Goal: Task Accomplishment & Management: Complete application form

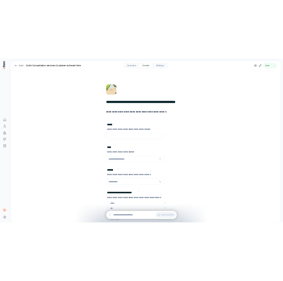
scroll to position [751, 0]
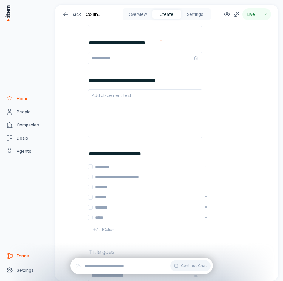
click at [23, 99] on span "Home" at bounding box center [23, 99] width 12 height 6
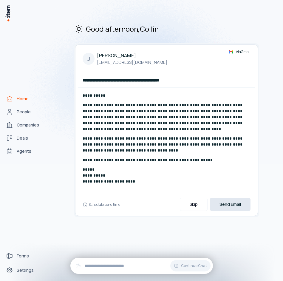
click at [224, 199] on button "Send Email" at bounding box center [230, 204] width 41 height 13
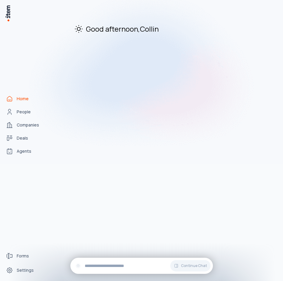
click at [16, 111] on img at bounding box center [141, 72] width 283 height 183
click at [45, 224] on div "Home People Companies Deals Agents" at bounding box center [26, 125] width 52 height 250
click at [29, 149] on img at bounding box center [141, 72] width 283 height 183
click at [30, 152] on img at bounding box center [141, 72] width 283 height 183
click at [25, 254] on span "Forms" at bounding box center [23, 256] width 12 height 6
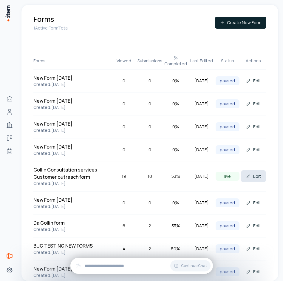
click at [245, 179] on button "Edit" at bounding box center [253, 176] width 24 height 12
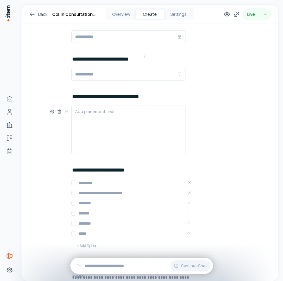
scroll to position [732, 0]
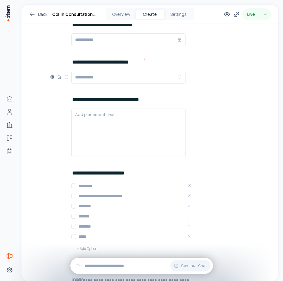
click at [115, 75] on input "text" at bounding box center [126, 77] width 102 height 7
type input "*"
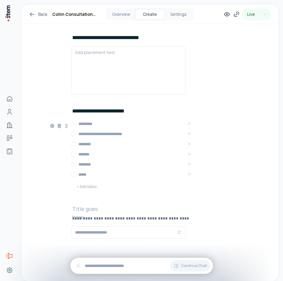
scroll to position [802, 0]
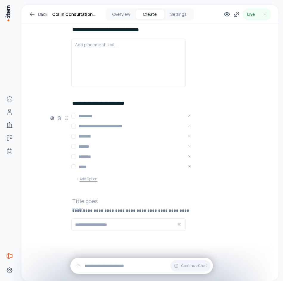
click at [86, 181] on button "Add Option" at bounding box center [86, 179] width 31 height 12
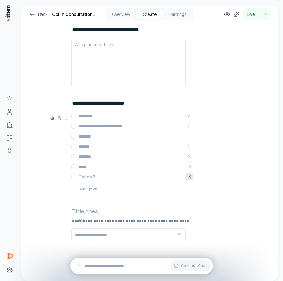
click at [188, 177] on icon "Remove Option 7" at bounding box center [189, 176] width 4 height 4
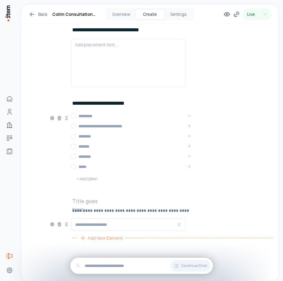
click at [106, 238] on span "Add New Element" at bounding box center [105, 238] width 35 height 7
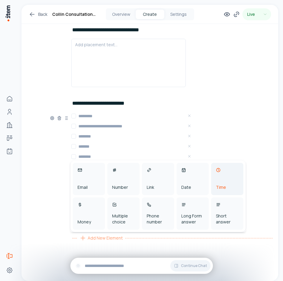
click at [227, 182] on div "Time" at bounding box center [227, 179] width 32 height 32
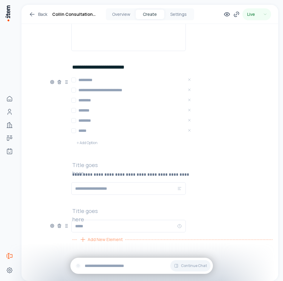
scroll to position [840, 0]
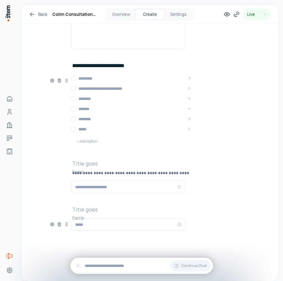
click at [124, 227] on input "text" at bounding box center [126, 224] width 102 height 7
type input "*"
click at [180, 226] on div at bounding box center [128, 224] width 114 height 13
click at [179, 225] on icon at bounding box center [179, 224] width 5 height 5
click at [177, 223] on icon at bounding box center [179, 224] width 5 height 5
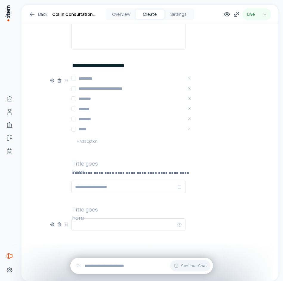
click at [178, 224] on icon at bounding box center [179, 224] width 5 height 5
click at [178, 225] on icon at bounding box center [179, 224] width 5 height 5
click at [114, 226] on input "text" at bounding box center [126, 224] width 102 height 7
click at [205, 234] on div "Add New Element" at bounding box center [172, 238] width 200 height 10
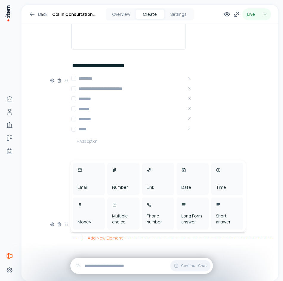
click at [195, 242] on div "Add New Element" at bounding box center [172, 238] width 200 height 10
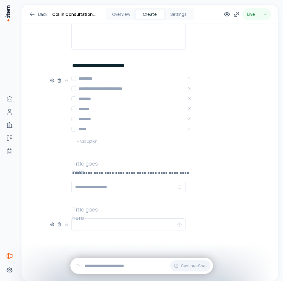
click at [180, 227] on div at bounding box center [179, 224] width 5 height 7
click at [57, 225] on icon at bounding box center [59, 224] width 5 height 5
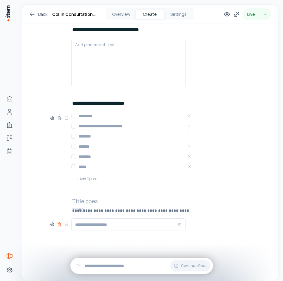
scroll to position [802, 0]
click at [124, 237] on div "Add New Element" at bounding box center [172, 238] width 200 height 10
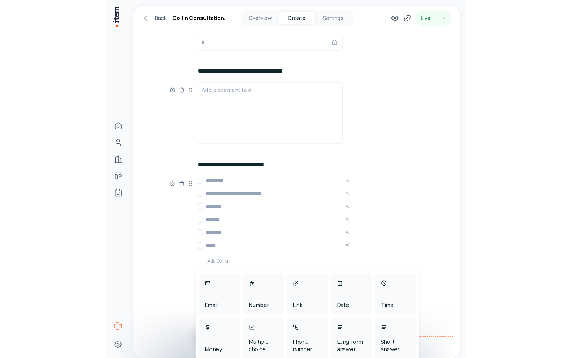
scroll to position [750, 0]
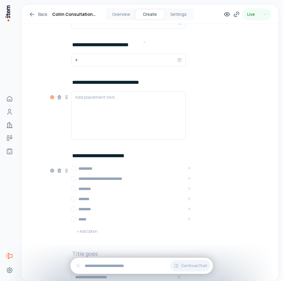
click at [50, 98] on icon at bounding box center [52, 97] width 5 height 5
type button "on"
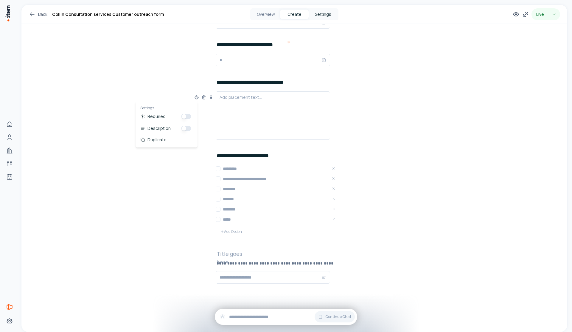
click at [318, 14] on button "Settings" at bounding box center [323, 15] width 29 height 10
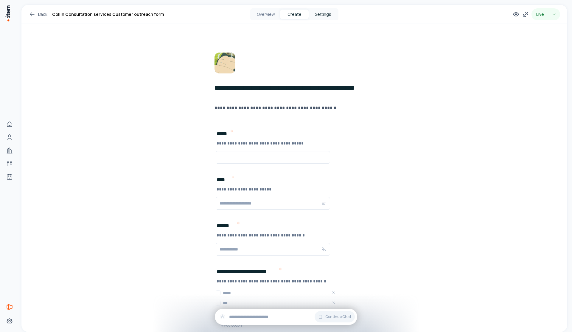
click at [320, 10] on button "Settings" at bounding box center [323, 15] width 29 height 10
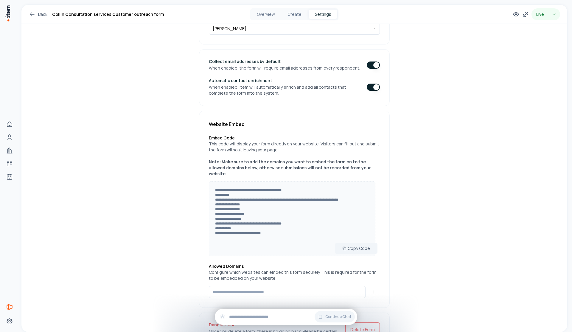
scroll to position [112, 0]
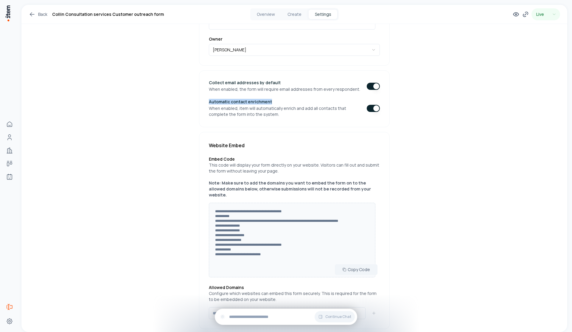
drag, startPoint x: 272, startPoint y: 102, endPoint x: 217, endPoint y: 95, distance: 55.6
click at [217, 95] on div "Collect email addresses by default When enabled, the form will require email ad…" at bounding box center [294, 98] width 191 height 57
click at [267, 115] on p "When enabled, item will automatically enrich and add all contacts that complete…" at bounding box center [285, 111] width 153 height 12
drag, startPoint x: 281, startPoint y: 115, endPoint x: 204, endPoint y: 101, distance: 78.6
click at [204, 101] on div "Collect email addresses by default When enabled, the form will require email ad…" at bounding box center [294, 98] width 191 height 57
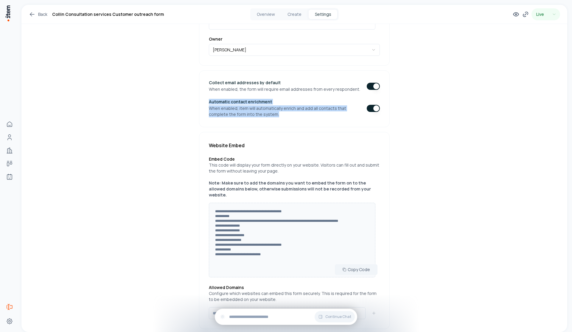
copy div "Automatic contact enrichment When enabled, item will automatically enrich and a…"
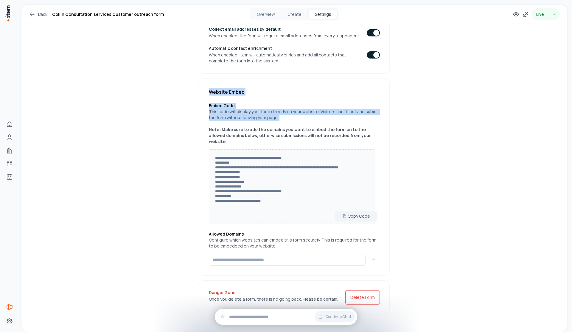
drag, startPoint x: 287, startPoint y: 123, endPoint x: 201, endPoint y: 92, distance: 92.2
click at [201, 92] on div "**********" at bounding box center [294, 176] width 191 height 197
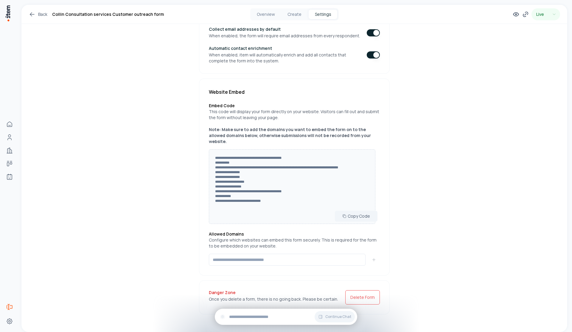
drag, startPoint x: 369, startPoint y: 139, endPoint x: 229, endPoint y: 107, distance: 144.3
click at [229, 107] on div "**********" at bounding box center [294, 163] width 171 height 121
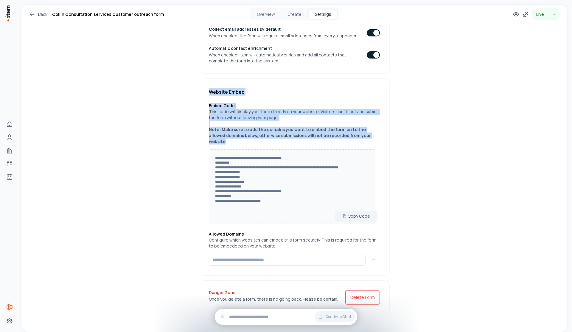
drag, startPoint x: 364, startPoint y: 136, endPoint x: 204, endPoint y: 92, distance: 165.8
click at [204, 92] on div "**********" at bounding box center [294, 176] width 191 height 197
copy div "Website Embed Embed Code This code will display your form directly on your webs…"
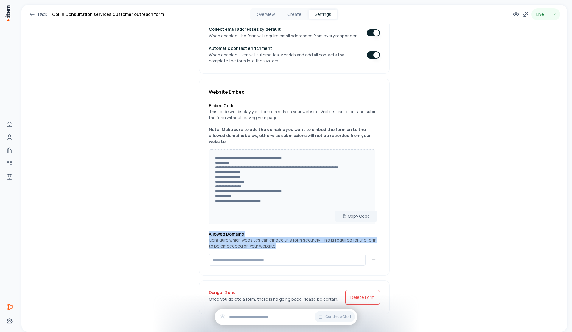
drag, startPoint x: 208, startPoint y: 228, endPoint x: 293, endPoint y: 239, distance: 85.7
click at [293, 239] on div "Allowed Domains Configure which websites can embed this form securely. This is …" at bounding box center [294, 240] width 171 height 18
copy div "Allowed Domains Configure which websites can embed this form securely. This is …"
click at [272, 18] on button "Overview" at bounding box center [266, 15] width 29 height 10
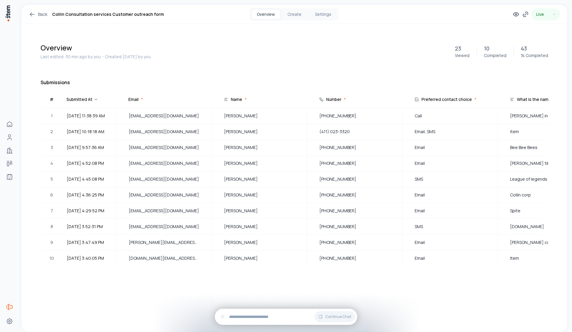
click at [526, 100] on div "What is the name of your company?" at bounding box center [552, 99] width 71 height 6
click at [457, 95] on div "Preferred contact choice *" at bounding box center [441, 99] width 70 height 12
drag, startPoint x: 525, startPoint y: 92, endPoint x: 527, endPoint y: 95, distance: 3.6
click at [525, 93] on div "Submissions # Submitted At Email * Name * Number * Preferred contact choice * W…" at bounding box center [295, 187] width 508 height 216
click at [529, 96] on div "What is the name of your company?" at bounding box center [545, 99] width 86 height 12
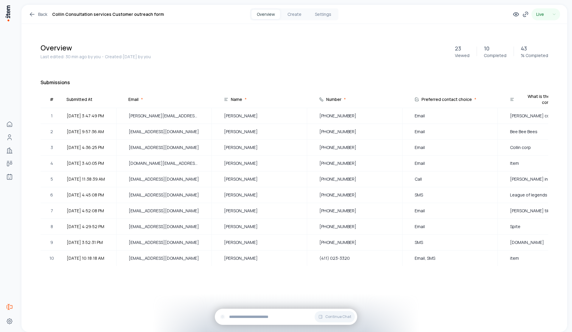
click at [529, 96] on div "What is the name of your company?" at bounding box center [548, 99] width 92 height 12
click at [529, 96] on div "What is the name of your company?" at bounding box center [552, 99] width 70 height 12
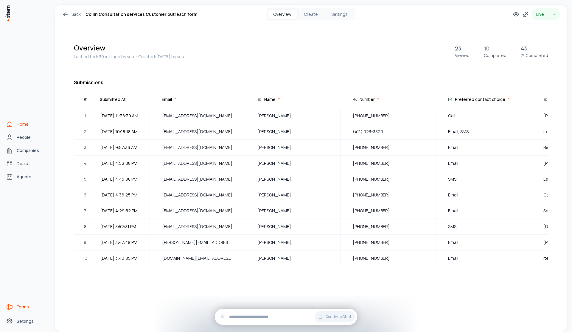
click at [20, 125] on span "Home" at bounding box center [23, 124] width 12 height 6
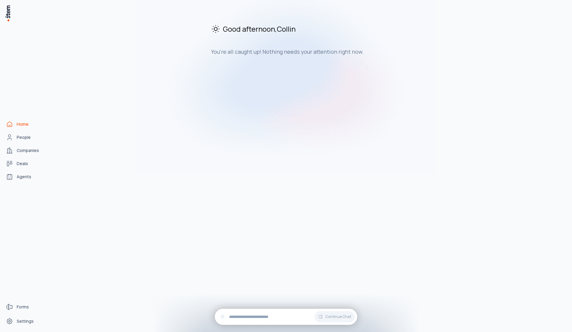
click at [12, 13] on div "Home People Companies Deals Agents" at bounding box center [26, 150] width 52 height 301
